Goal: Task Accomplishment & Management: Complete application form

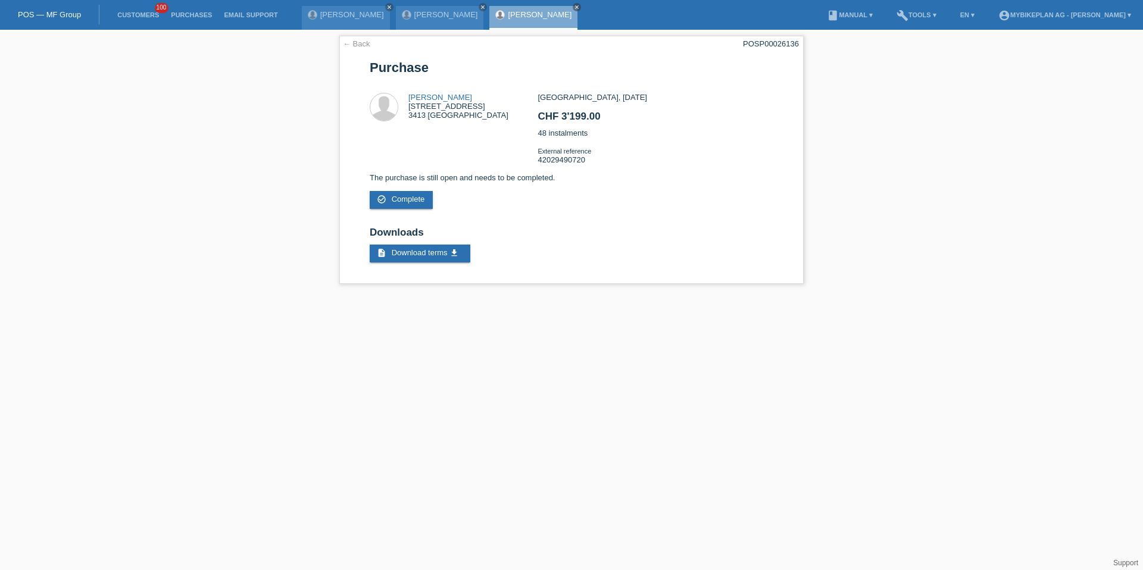
click at [136, 20] on li "Customers 100" at bounding box center [138, 15] width 54 height 30
click at [136, 16] on link "Customers" at bounding box center [138, 14] width 54 height 7
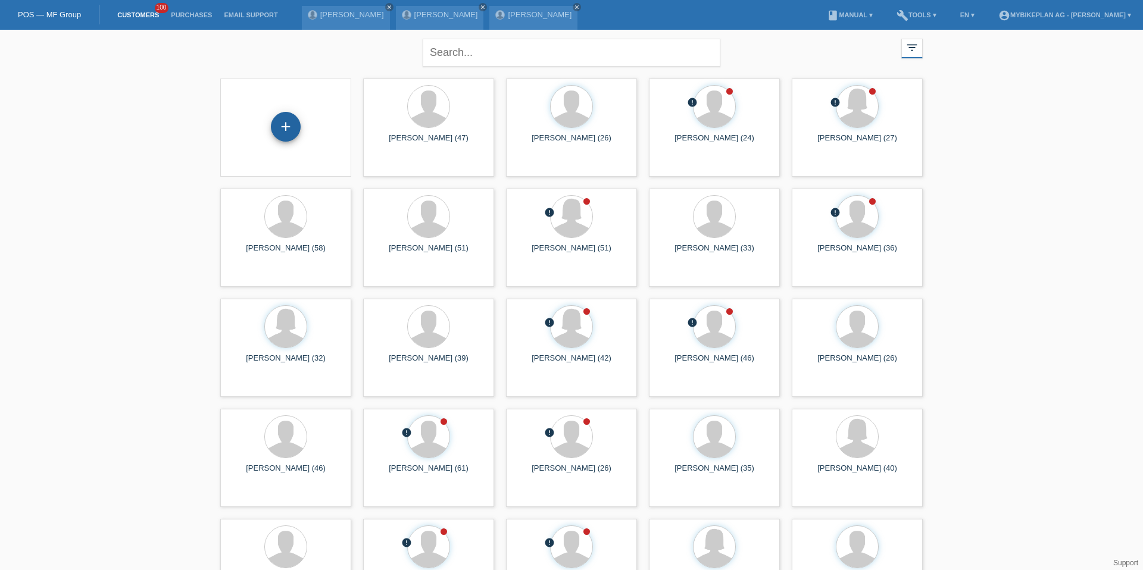
click at [291, 129] on div "+" at bounding box center [286, 127] width 30 height 30
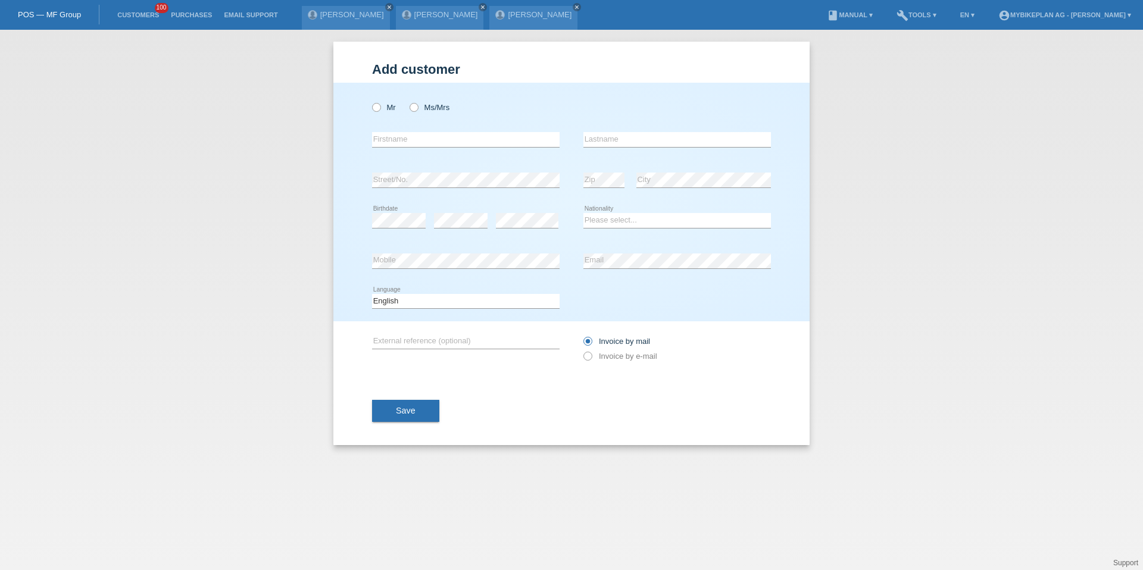
click at [366, 90] on div "Mr Ms/Mrs error Firstname Zip" at bounding box center [571, 202] width 476 height 239
click at [374, 115] on div "Mr Ms/Mrs" at bounding box center [465, 107] width 187 height 24
click at [370, 101] on icon at bounding box center [370, 101] width 0 height 0
click at [374, 106] on input "Mr" at bounding box center [376, 107] width 8 height 8
radio input "true"
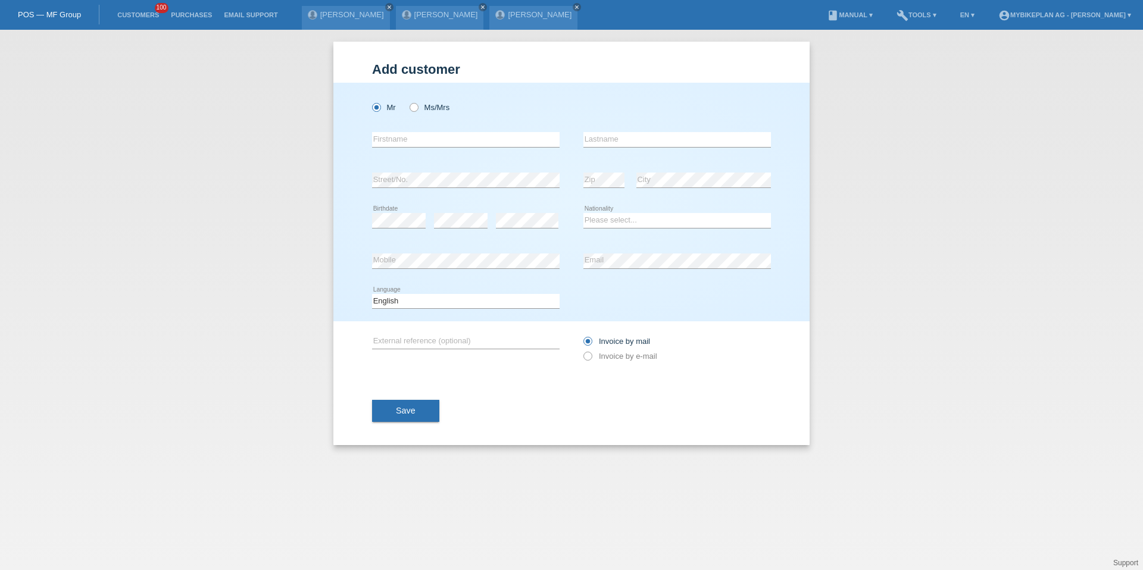
click at [393, 129] on div "error Firstname" at bounding box center [465, 140] width 187 height 40
click at [394, 135] on input "text" at bounding box center [465, 139] width 187 height 15
type input "[PERSON_NAME]"
select select "CH"
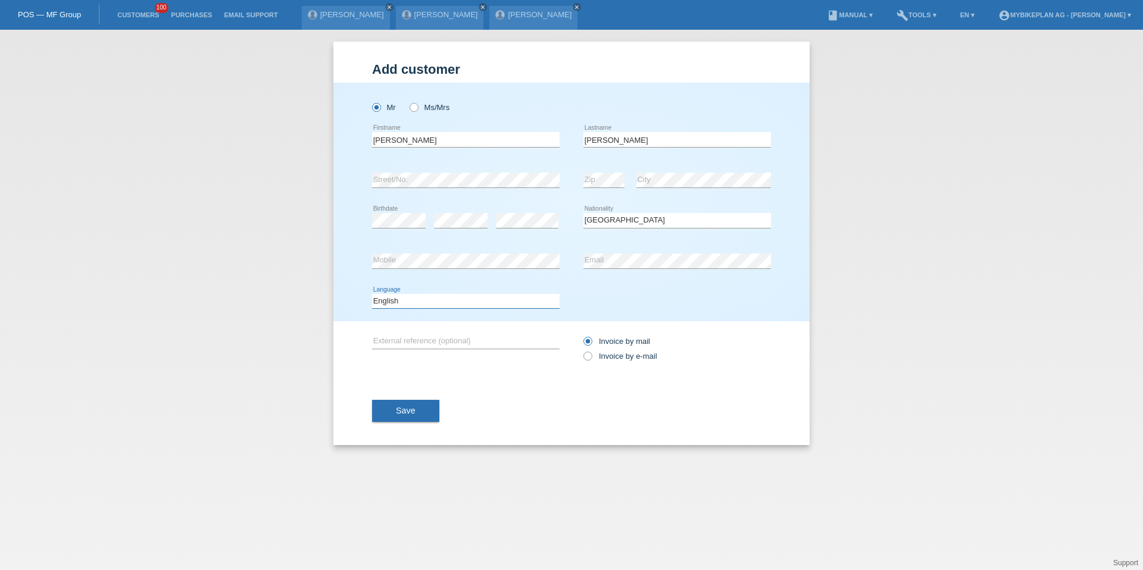
click at [441, 297] on select "Deutsch Français Italiano English" at bounding box center [465, 301] width 187 height 14
select select "de"
click at [620, 355] on label "Invoice by e-mail" at bounding box center [620, 356] width 74 height 9
click at [591, 355] on input "Invoice by e-mail" at bounding box center [587, 359] width 8 height 15
radio input "true"
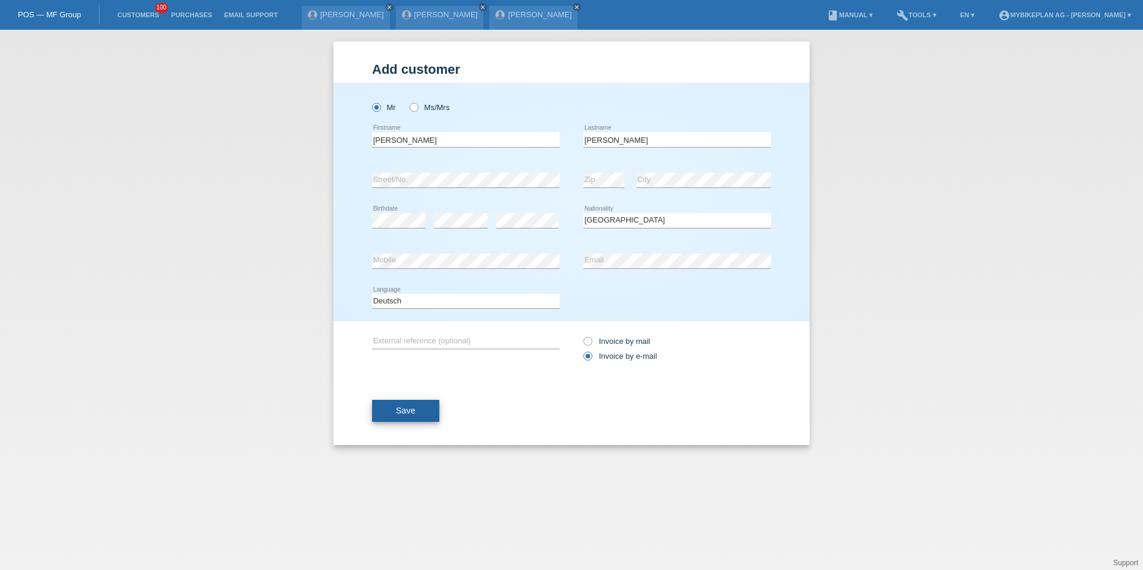
click at [404, 417] on button "Save" at bounding box center [405, 411] width 67 height 23
